Goal: Check status

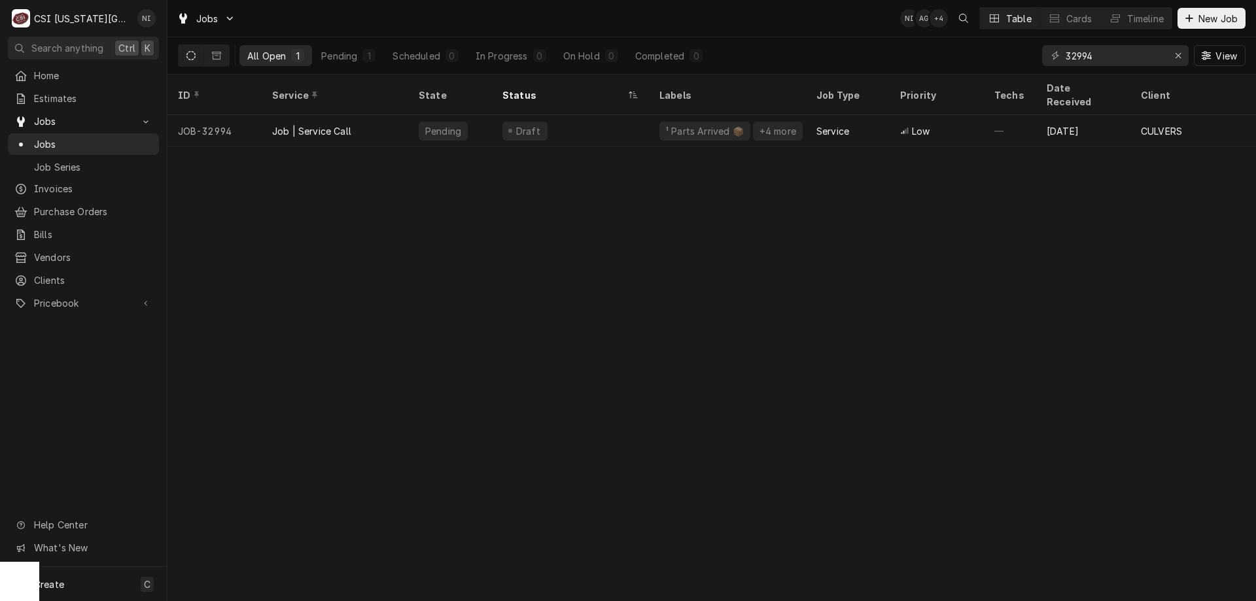
click at [1176, 58] on icon "Erase input" at bounding box center [1178, 55] width 5 height 5
click at [1145, 58] on input "Dynamic Content Wrapper" at bounding box center [1127, 55] width 123 height 21
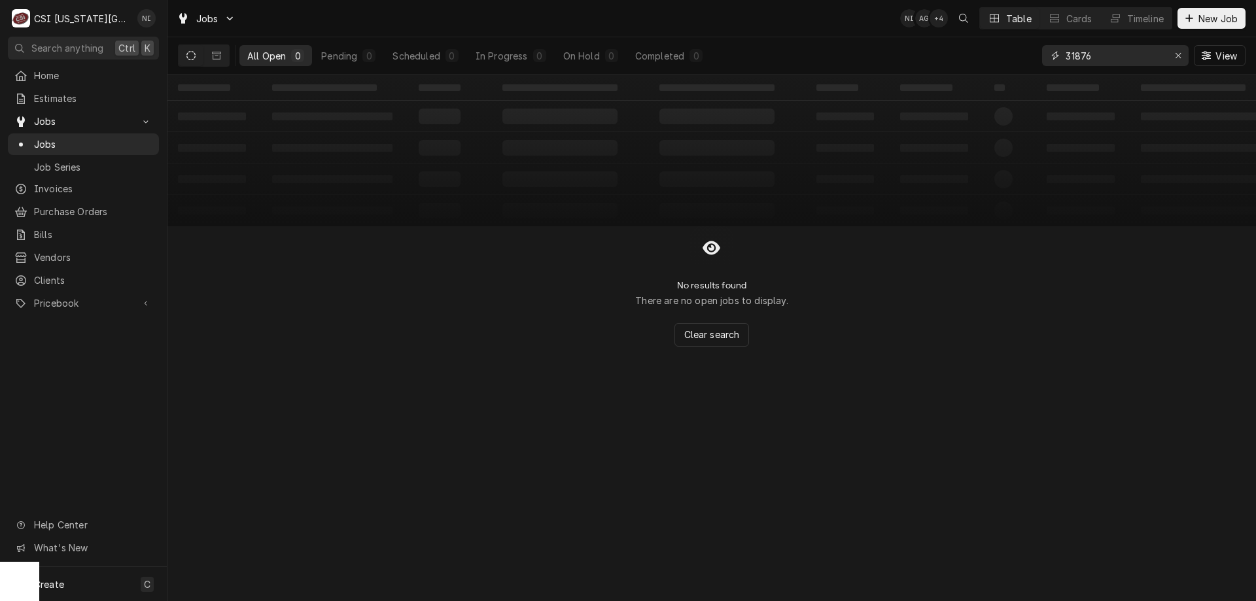
type input "31876"
click at [222, 54] on button "Dynamic Content Wrapper" at bounding box center [216, 55] width 25 height 21
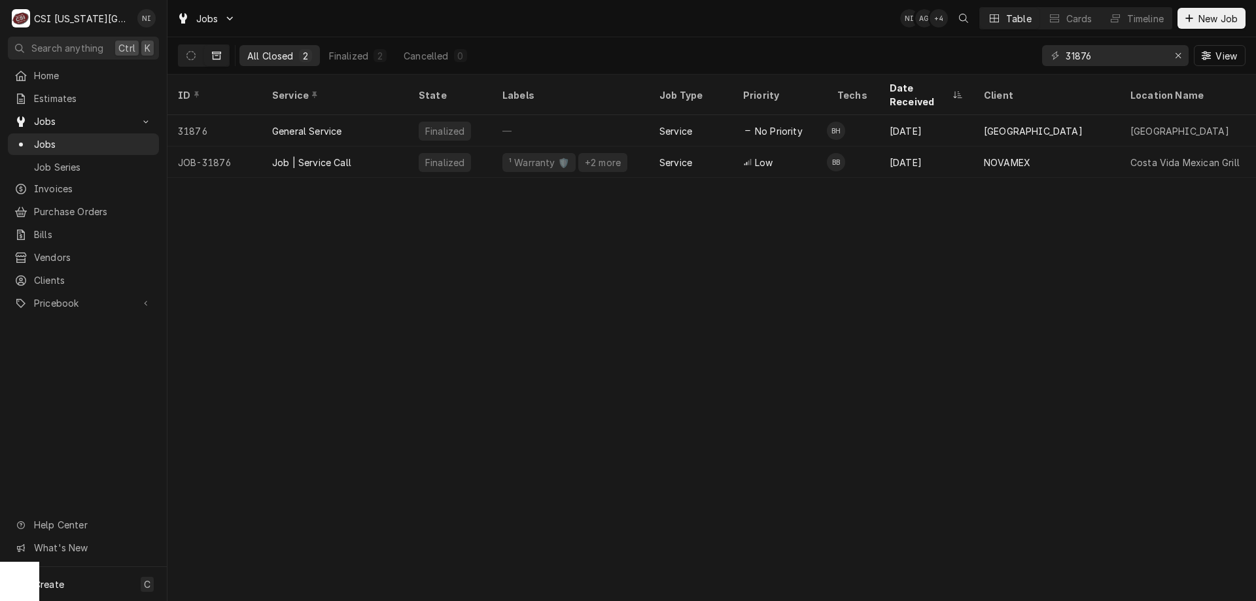
click at [382, 147] on div "Job | Service Call" at bounding box center [335, 162] width 147 height 31
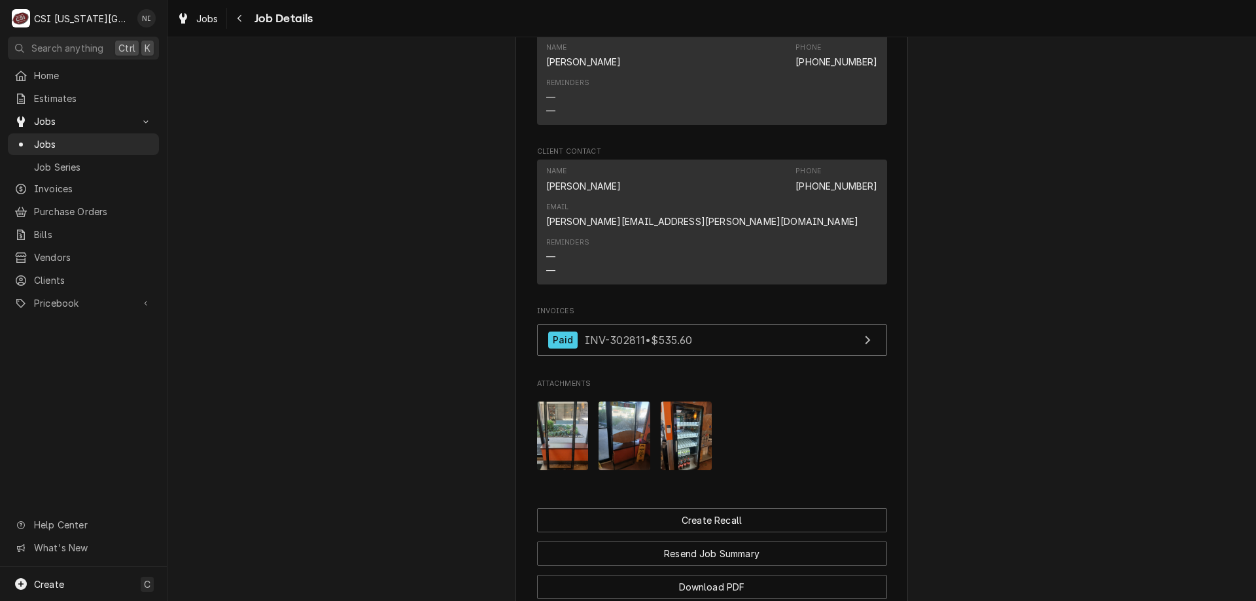
scroll to position [1287, 0]
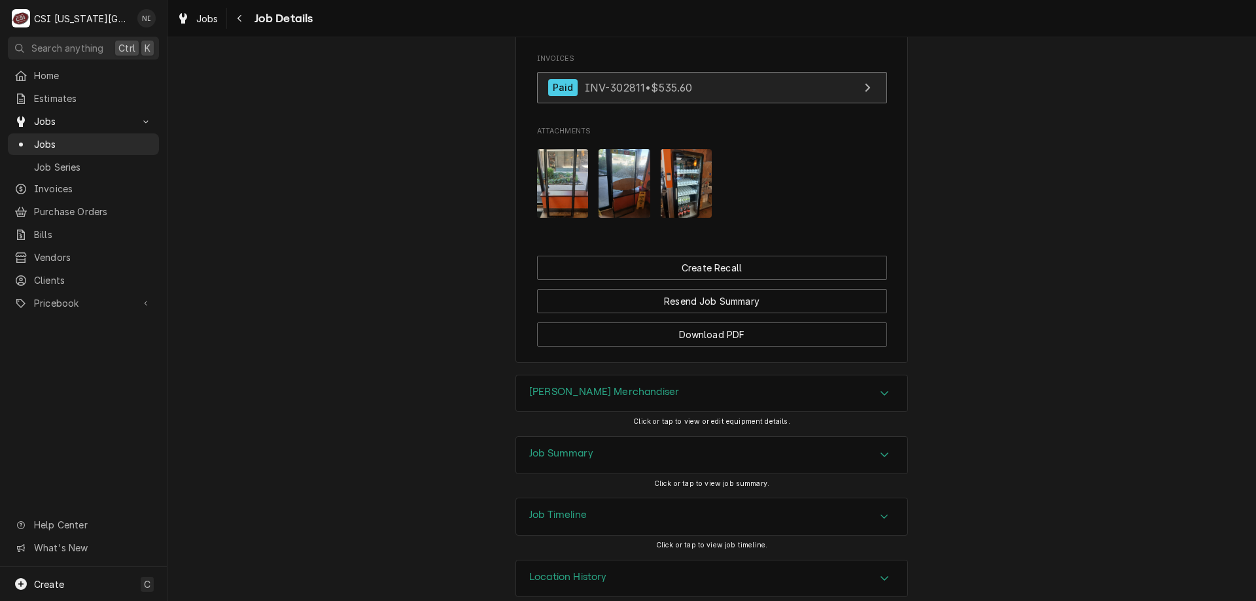
click at [773, 72] on link "Paid INV-302811 • $535.60" at bounding box center [712, 88] width 350 height 32
drag, startPoint x: 88, startPoint y: 135, endPoint x: 107, endPoint y: 133, distance: 18.5
click at [89, 137] on span "Jobs" at bounding box center [93, 144] width 118 height 14
